Goal: Task Accomplishment & Management: Use online tool/utility

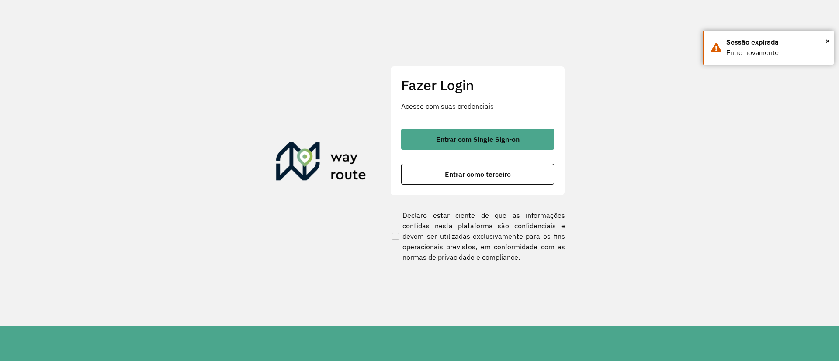
click at [538, 128] on div "Fazer Login Acesse com suas credenciais Entrar com Single Sign-on Entrar como t…" at bounding box center [477, 130] width 175 height 129
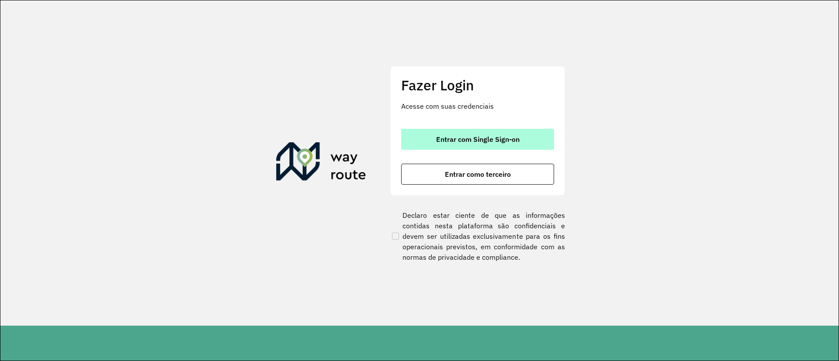
click at [538, 131] on button "Entrar com Single Sign-on" at bounding box center [477, 139] width 153 height 21
